Goal: Task Accomplishment & Management: Manage account settings

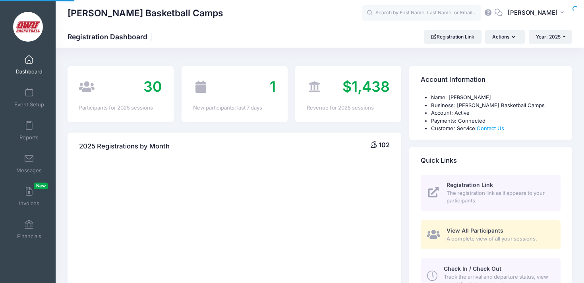
select select
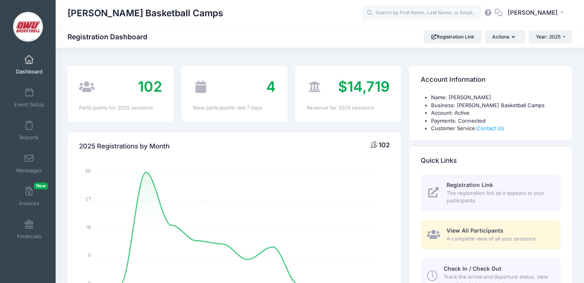
click at [403, 123] on div "2025 Registrations by Month 102 January January February February March March A…" at bounding box center [234, 255] width 341 height 267
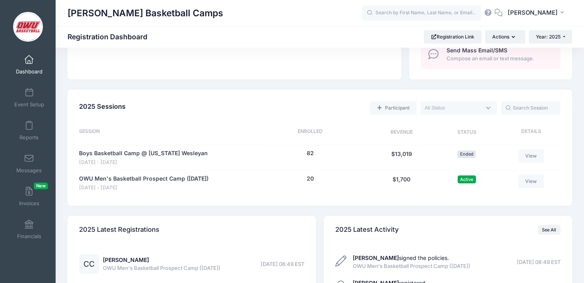
scroll to position [317, 0]
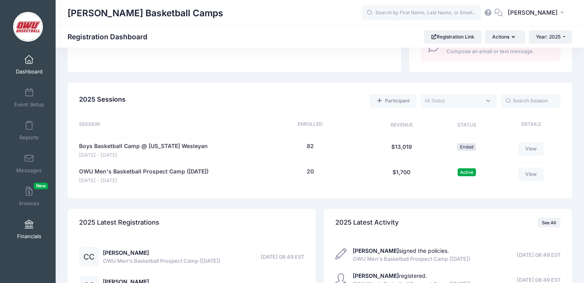
click at [39, 233] on span "Financials" at bounding box center [29, 236] width 24 height 7
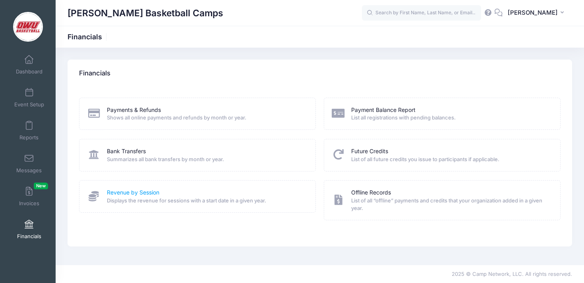
click at [130, 193] on link "Revenue by Session" at bounding box center [133, 193] width 52 height 8
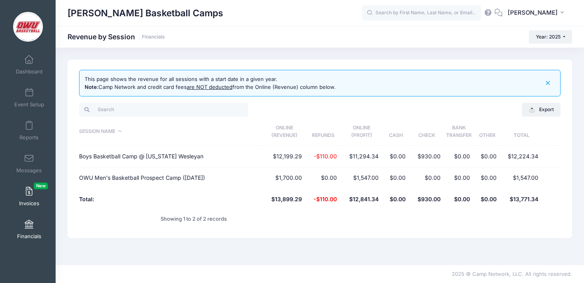
click at [25, 188] on link "Invoices New" at bounding box center [29, 197] width 38 height 28
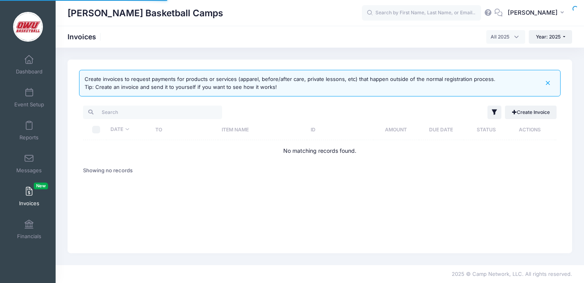
select select
click at [32, 240] on link "Financials" at bounding box center [29, 230] width 38 height 28
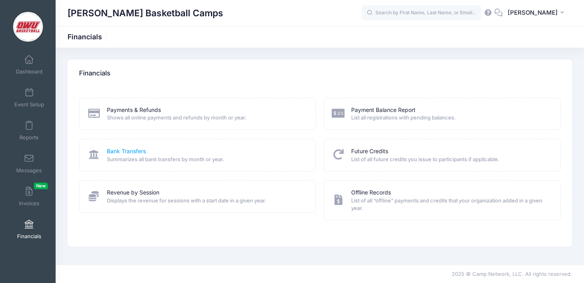
click at [125, 150] on link "Bank Transfers" at bounding box center [126, 151] width 39 height 8
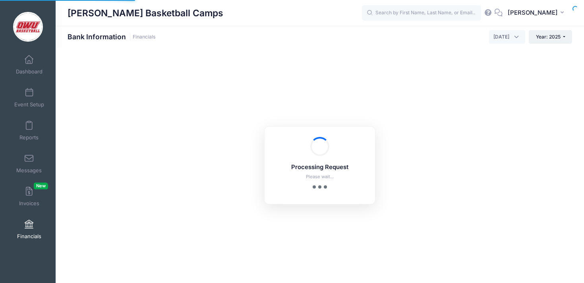
select select "10"
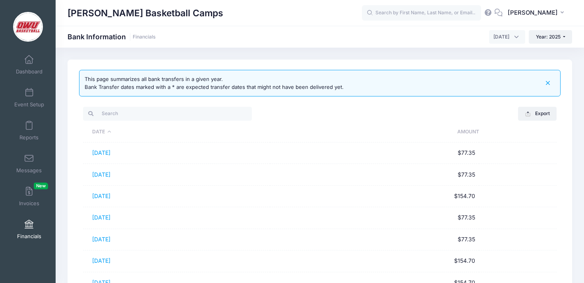
click at [105, 134] on th "Date" at bounding box center [176, 132] width 187 height 21
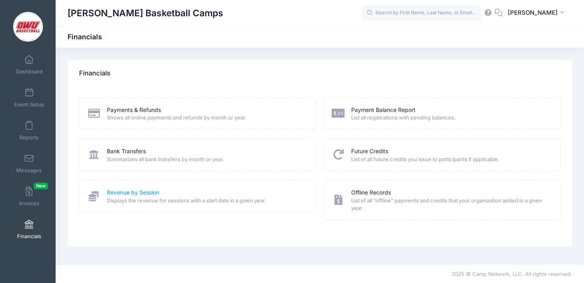
click at [127, 194] on link "Revenue by Session" at bounding box center [133, 193] width 52 height 8
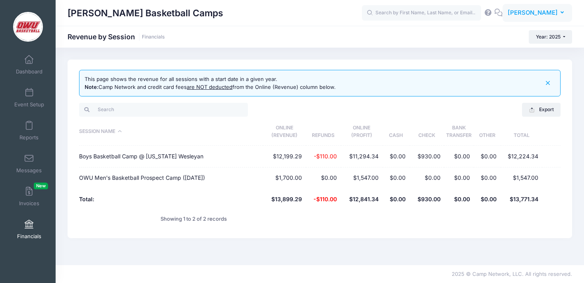
click at [538, 10] on span "[PERSON_NAME]" at bounding box center [532, 12] width 50 height 9
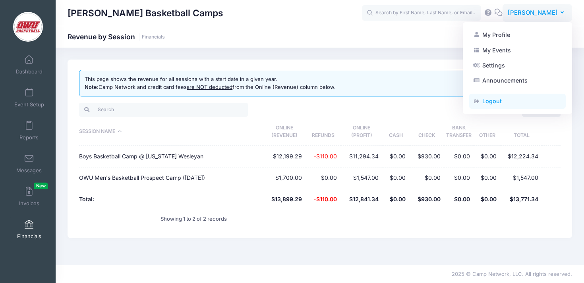
click at [502, 95] on link "Logout" at bounding box center [517, 101] width 96 height 15
